Goal: Find specific page/section: Locate item on page

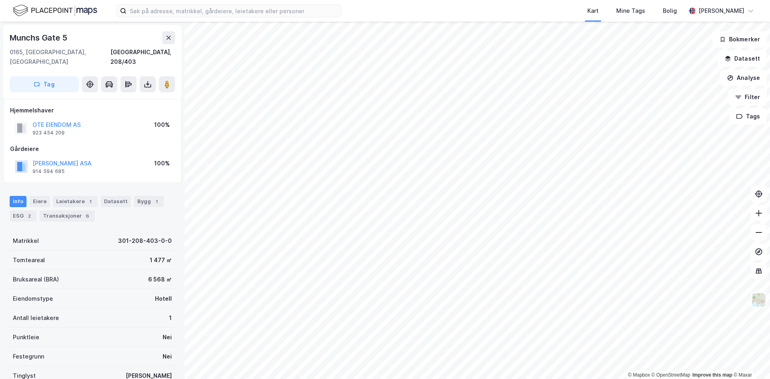
click at [55, 37] on div "Munchs Gate 5" at bounding box center [39, 37] width 59 height 13
copy div "Munchs Gate 5"
